Goal: Task Accomplishment & Management: Use online tool/utility

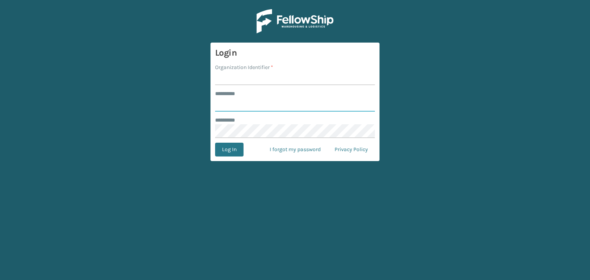
type input "******"
click at [238, 81] on input "Organization Identifier *" at bounding box center [295, 78] width 160 height 14
type input "fellowship - west"
click at [239, 105] on input "******" at bounding box center [295, 105] width 160 height 14
type input "*****"
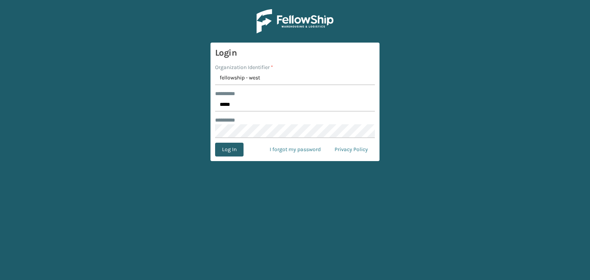
click at [233, 147] on button "Log In" at bounding box center [229, 150] width 28 height 14
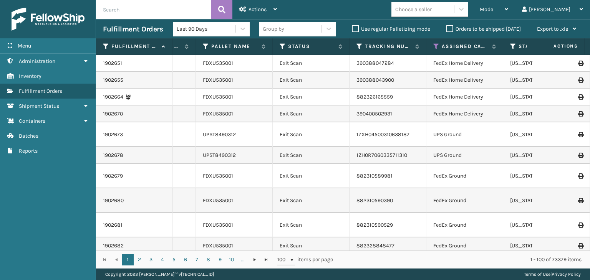
scroll to position [0, 321]
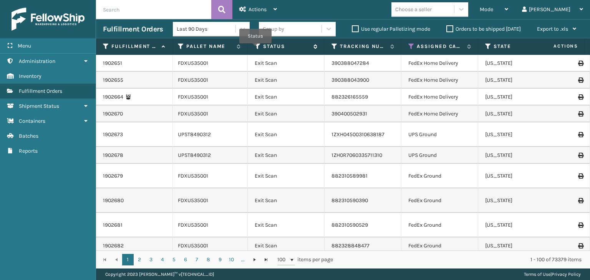
click at [255, 49] on icon at bounding box center [258, 46] width 6 height 7
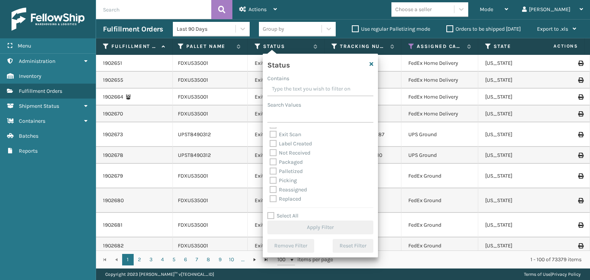
scroll to position [38, 0]
click at [287, 168] on label "Picking" at bounding box center [283, 167] width 27 height 7
click at [270, 168] on input "Picking" at bounding box center [270, 165] width 0 height 5
checkbox input "true"
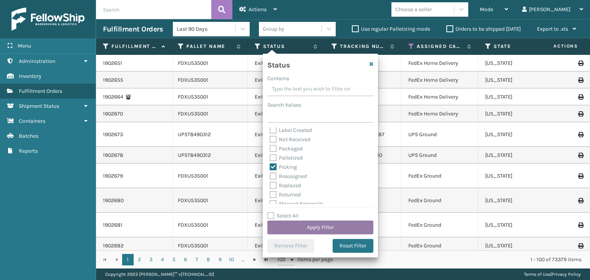
click at [308, 227] on button "Apply Filter" at bounding box center [320, 228] width 106 height 14
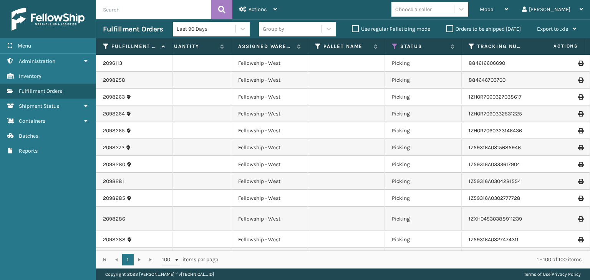
scroll to position [0, 0]
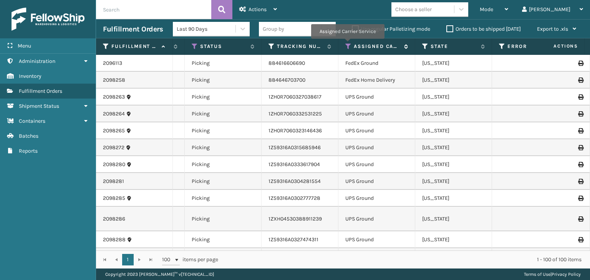
click at [347, 44] on icon at bounding box center [348, 46] width 6 height 7
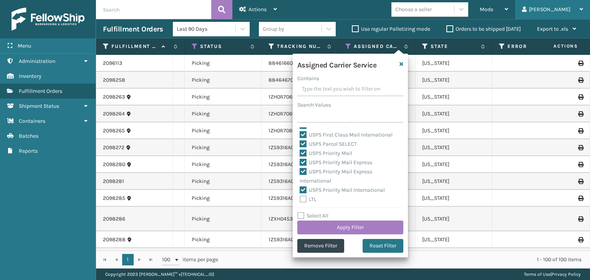
click at [564, 8] on div "[PERSON_NAME]" at bounding box center [552, 9] width 61 height 19
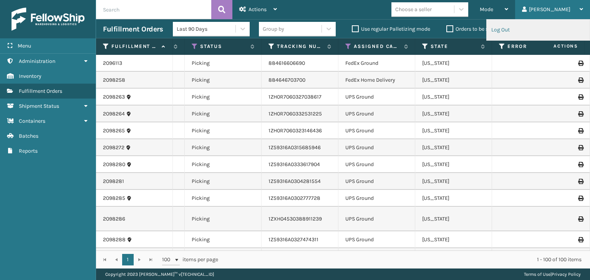
click at [498, 28] on li "Log Out" at bounding box center [537, 30] width 103 height 21
